Goal: Task Accomplishment & Management: Manage account settings

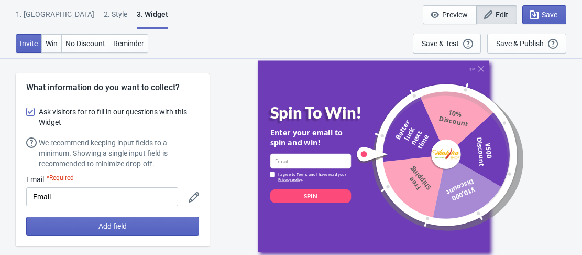
select select "specificURL"
select select "period"
select select "circle"
select select "middle_left"
select select "1"
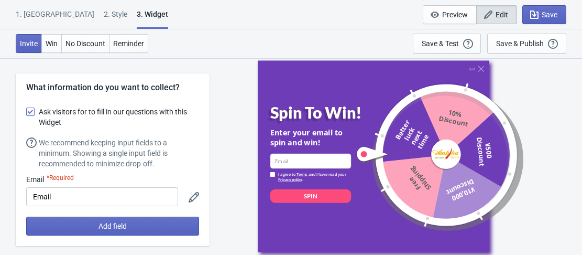
select select "left"
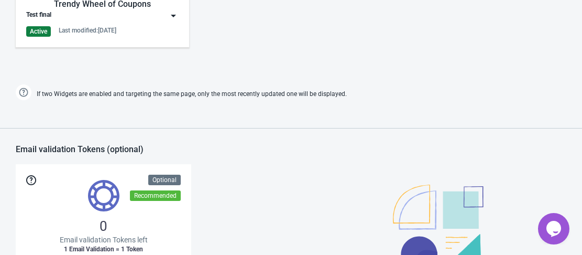
scroll to position [489, 0]
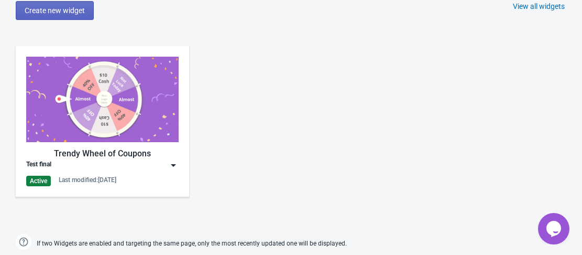
click at [87, 104] on img at bounding box center [102, 99] width 152 height 85
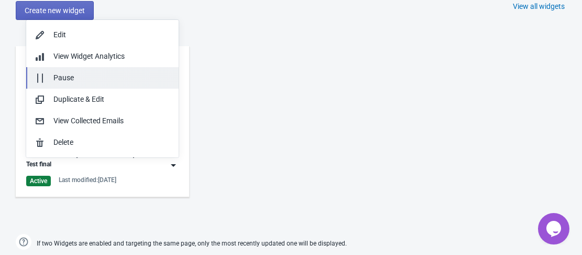
click at [73, 79] on div "Pause" at bounding box center [111, 77] width 117 height 11
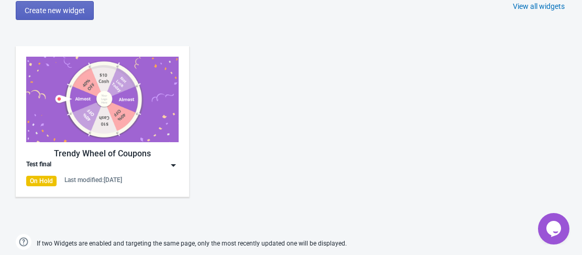
click at [334, 93] on div "Trendy Wheel of Coupons Test final On Hold Last modified: [DATE]" at bounding box center [291, 130] width 582 height 189
